Goal: Navigation & Orientation: Go to known website

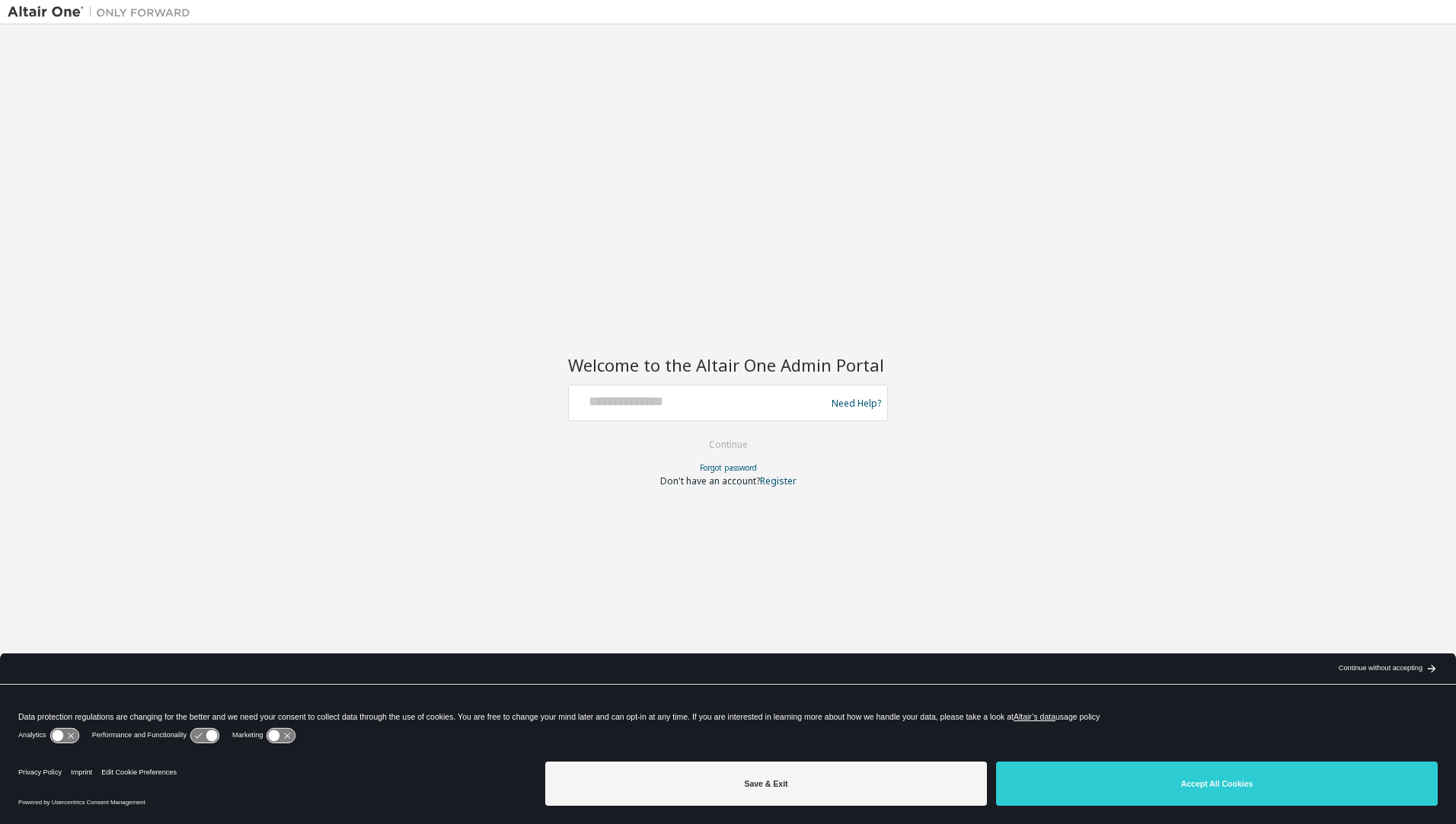
click at [1357, 674] on div "Continue without accepting" at bounding box center [1381, 669] width 84 height 12
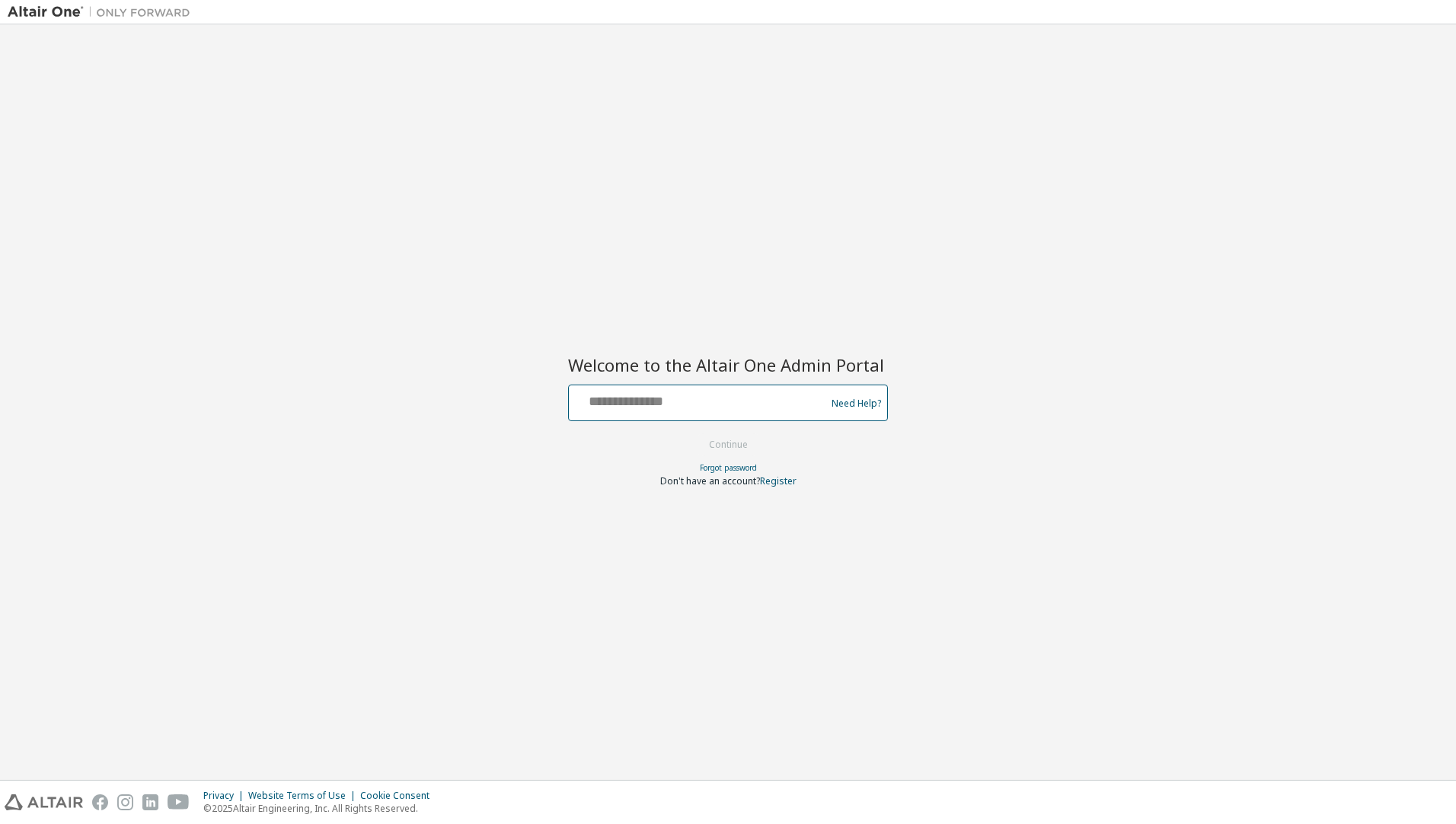
click at [651, 404] on input "text" at bounding box center [699, 400] width 249 height 22
drag, startPoint x: 614, startPoint y: 241, endPoint x: 611, endPoint y: 233, distance: 8.5
click at [611, 237] on div "Welcome to the Altair One Admin Portal Need Help? Please make sure that you pro…" at bounding box center [728, 403] width 1441 height 741
